Goal: Task Accomplishment & Management: Use online tool/utility

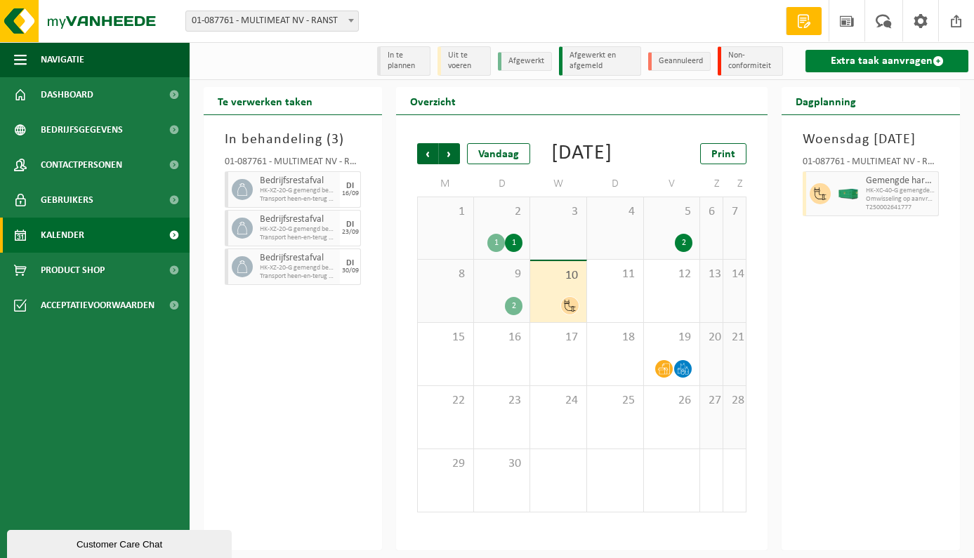
click at [899, 64] on link "Extra taak aanvragen" at bounding box center [886, 61] width 163 height 22
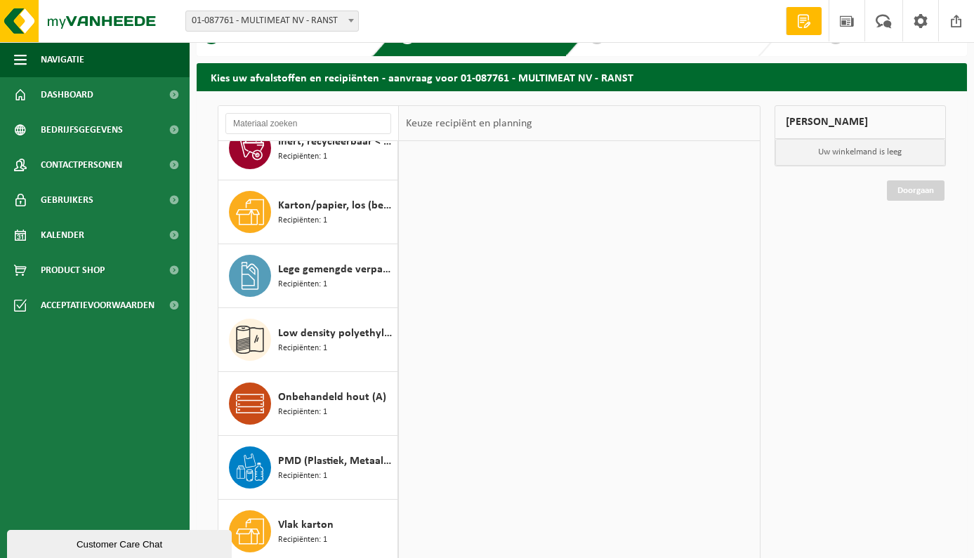
scroll to position [152, 0]
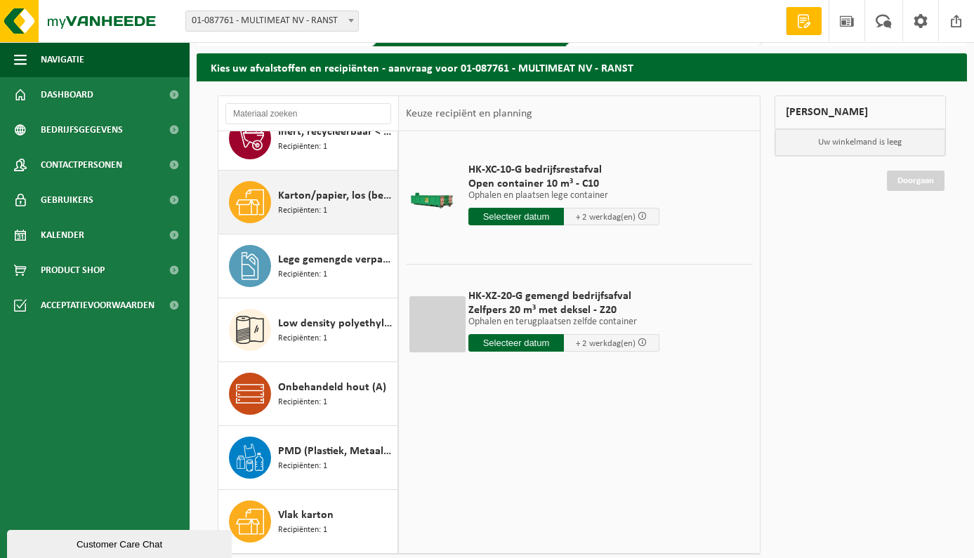
click at [339, 213] on div "Karton/papier, los (bedrijven) Recipiënten: 1" at bounding box center [336, 202] width 116 height 42
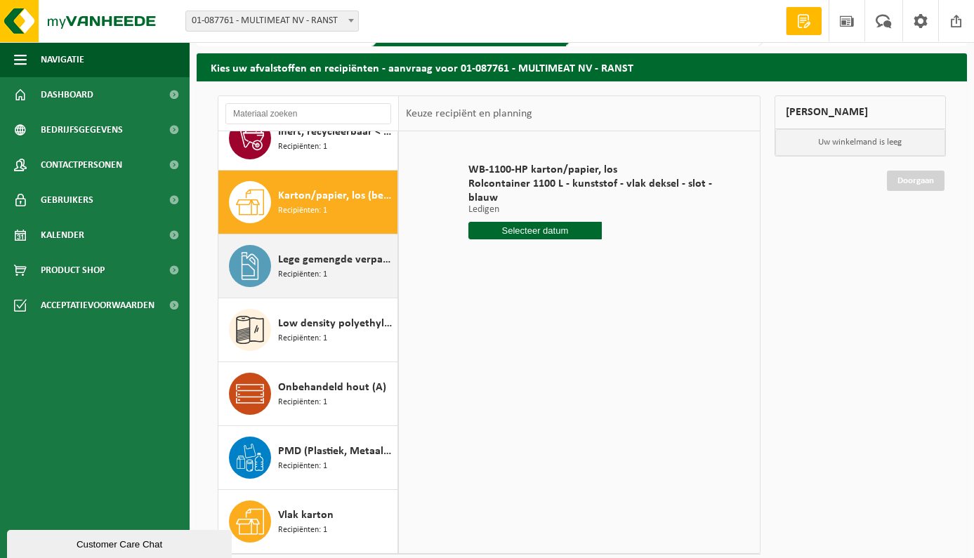
scroll to position [42, 0]
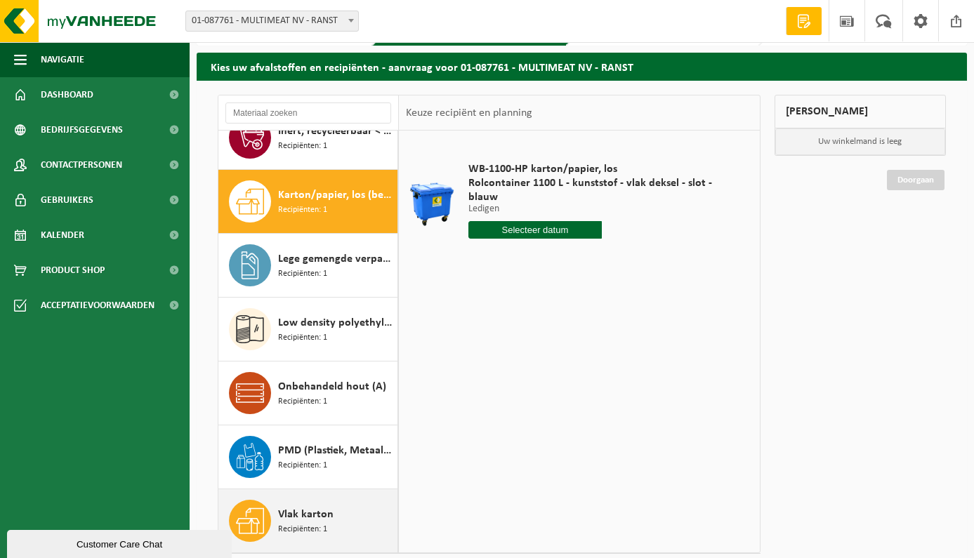
click at [301, 518] on span "Vlak karton" at bounding box center [305, 514] width 55 height 17
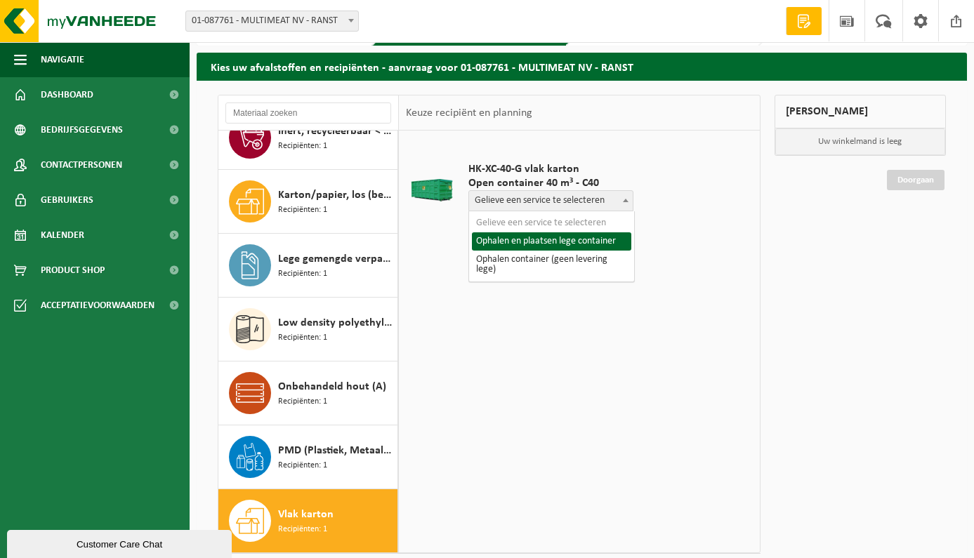
click at [542, 200] on span "Gelieve een service te selecteren" at bounding box center [551, 201] width 164 height 20
select select "P2PL-VEL-033589_HK-XC-40-GN-00_04-000158_46"
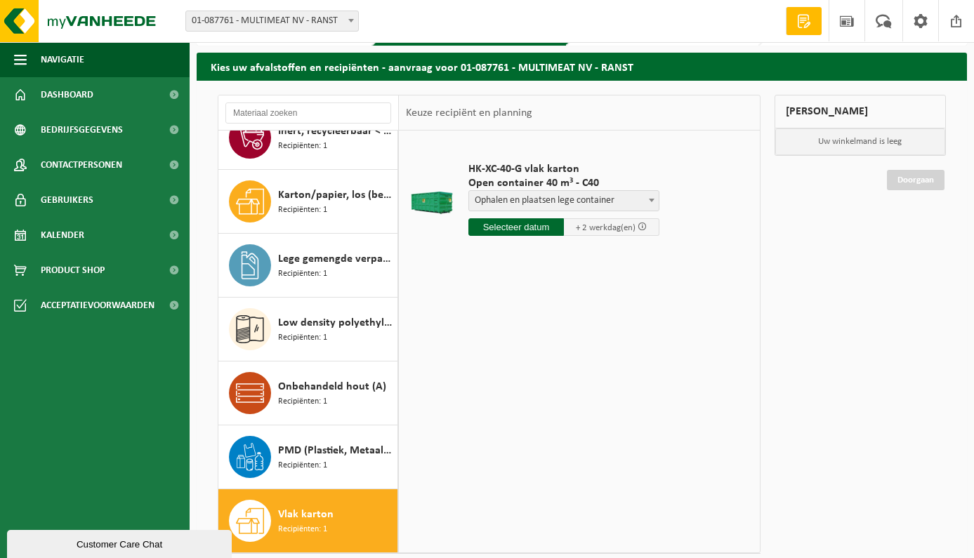
click at [530, 227] on input "text" at bounding box center [515, 227] width 95 height 18
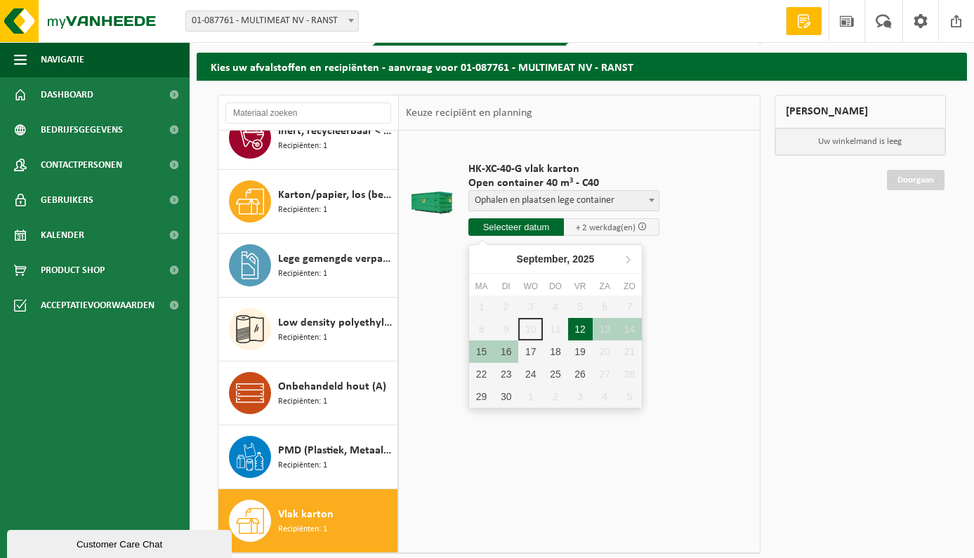
click at [578, 329] on div "12" at bounding box center [580, 329] width 25 height 22
type input "Van 2025-09-12"
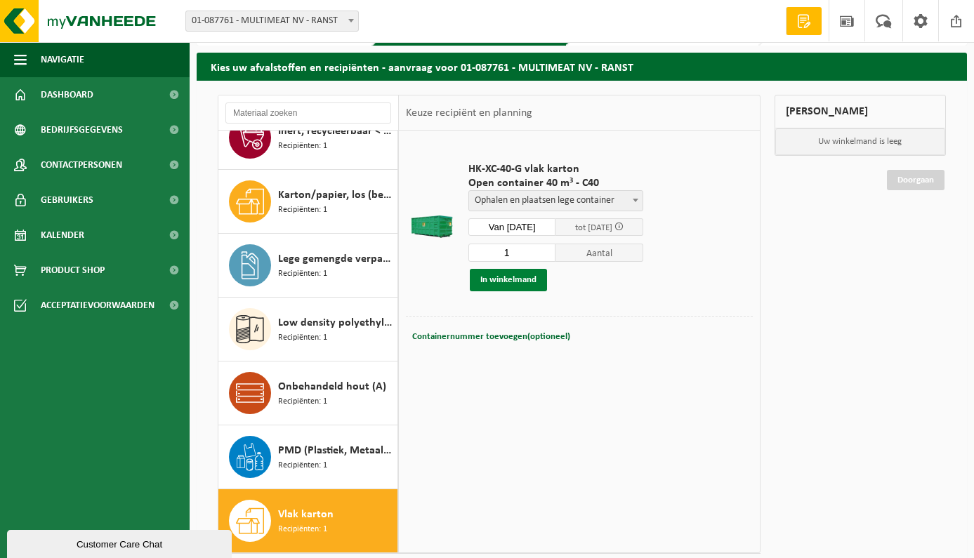
click at [498, 276] on button "In winkelmand" at bounding box center [508, 280] width 77 height 22
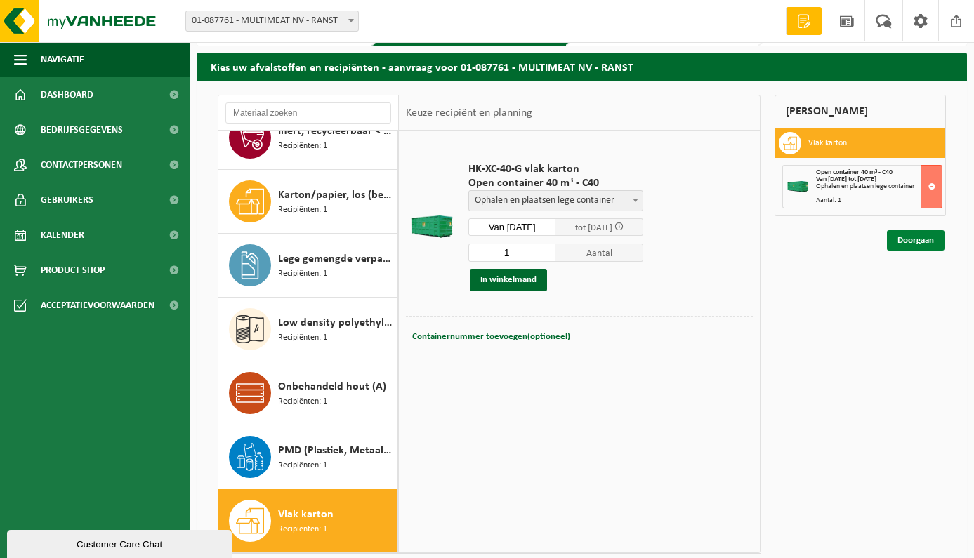
click at [910, 235] on link "Doorgaan" at bounding box center [916, 240] width 58 height 20
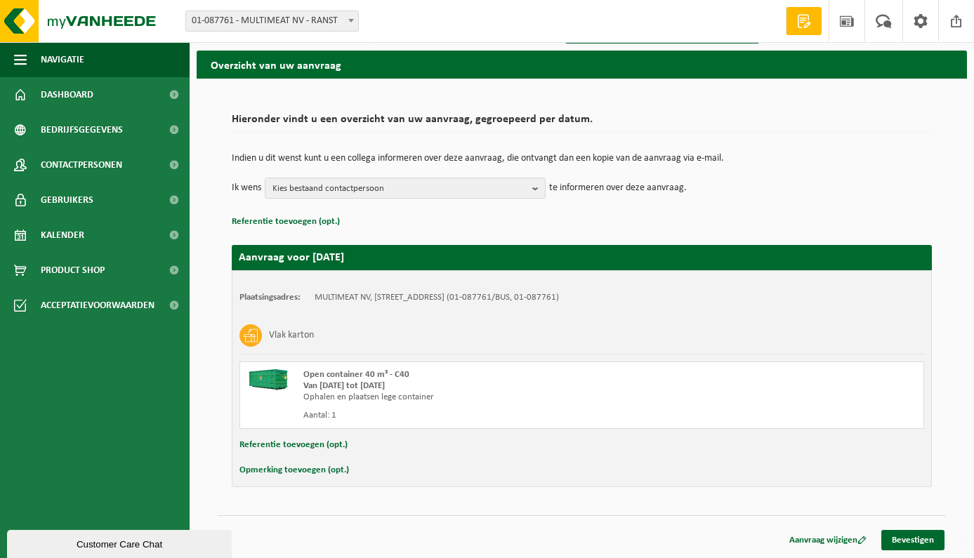
scroll to position [44, 0]
click at [925, 536] on link "Bevestigen" at bounding box center [912, 540] width 63 height 20
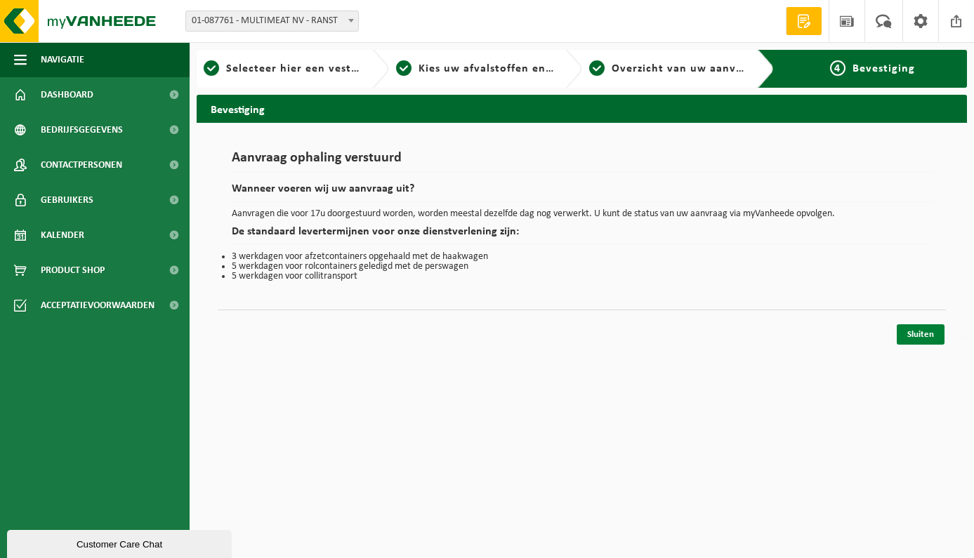
click at [928, 334] on link "Sluiten" at bounding box center [921, 334] width 48 height 20
